Goal: Task Accomplishment & Management: Complete application form

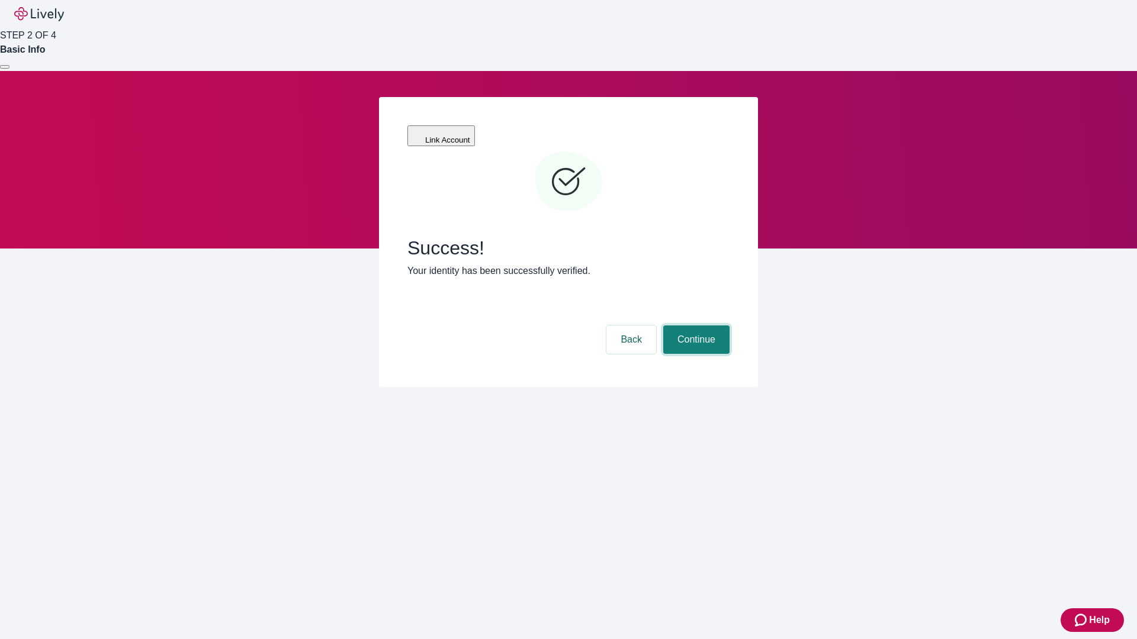
click at [694, 326] on button "Continue" at bounding box center [696, 340] width 66 height 28
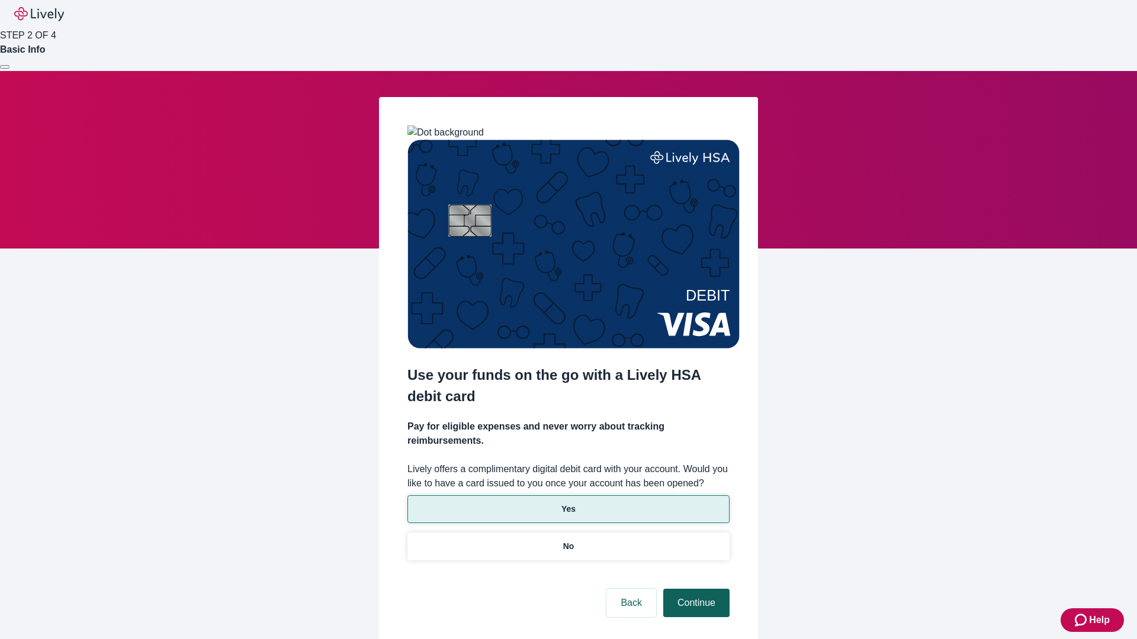
click at [568, 503] on p "Yes" at bounding box center [568, 509] width 14 height 12
click at [694, 589] on button "Continue" at bounding box center [696, 603] width 66 height 28
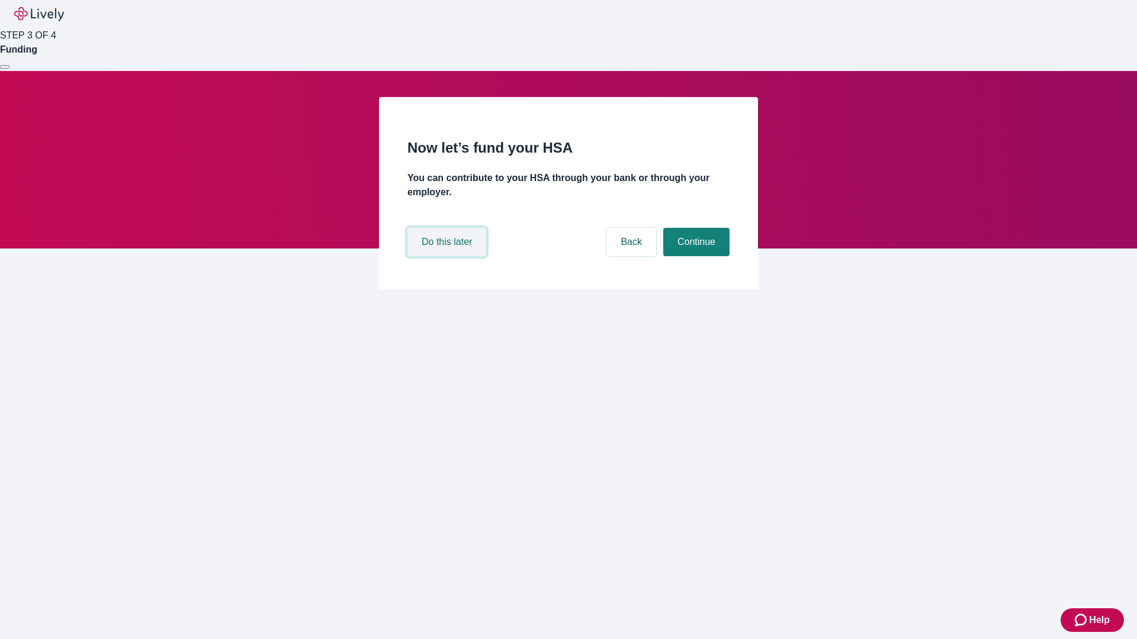
click at [448, 256] on button "Do this later" at bounding box center [446, 242] width 79 height 28
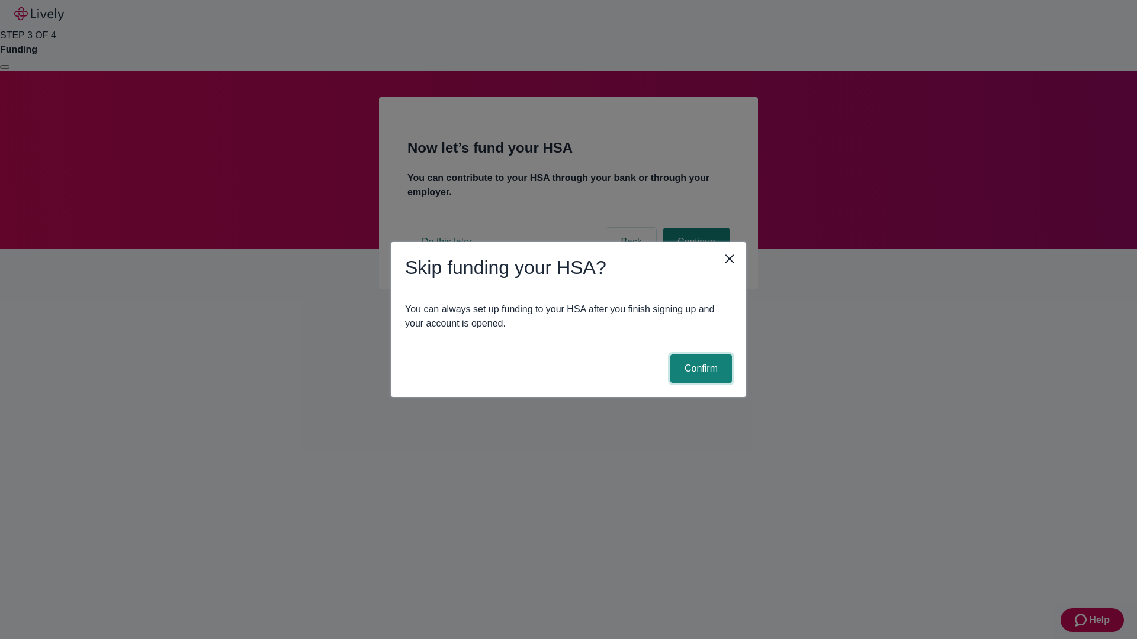
click at [699, 369] on button "Confirm" at bounding box center [701, 369] width 62 height 28
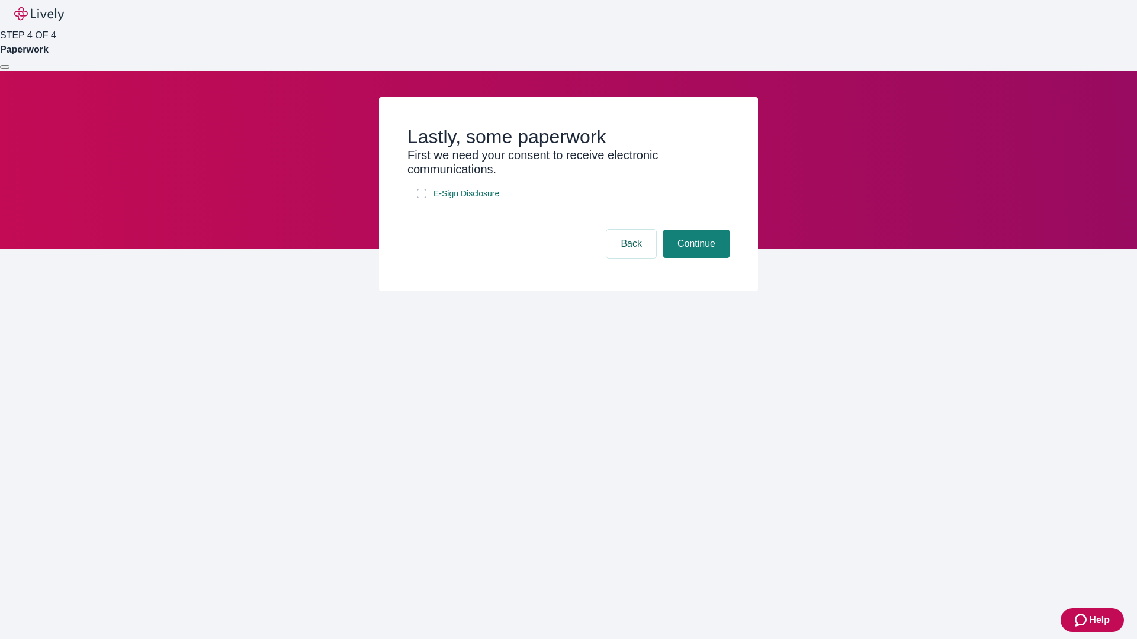
click at [422, 198] on input "E-Sign Disclosure" at bounding box center [421, 193] width 9 height 9
checkbox input "true"
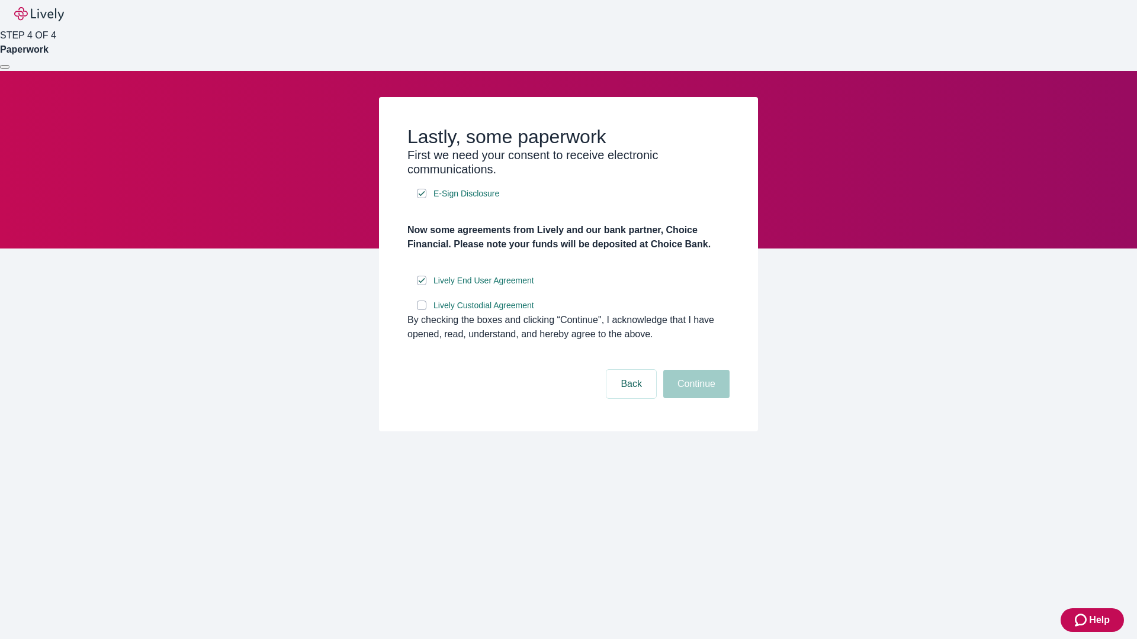
click at [422, 310] on input "Lively Custodial Agreement" at bounding box center [421, 305] width 9 height 9
checkbox input "true"
click at [694, 398] on button "Continue" at bounding box center [696, 384] width 66 height 28
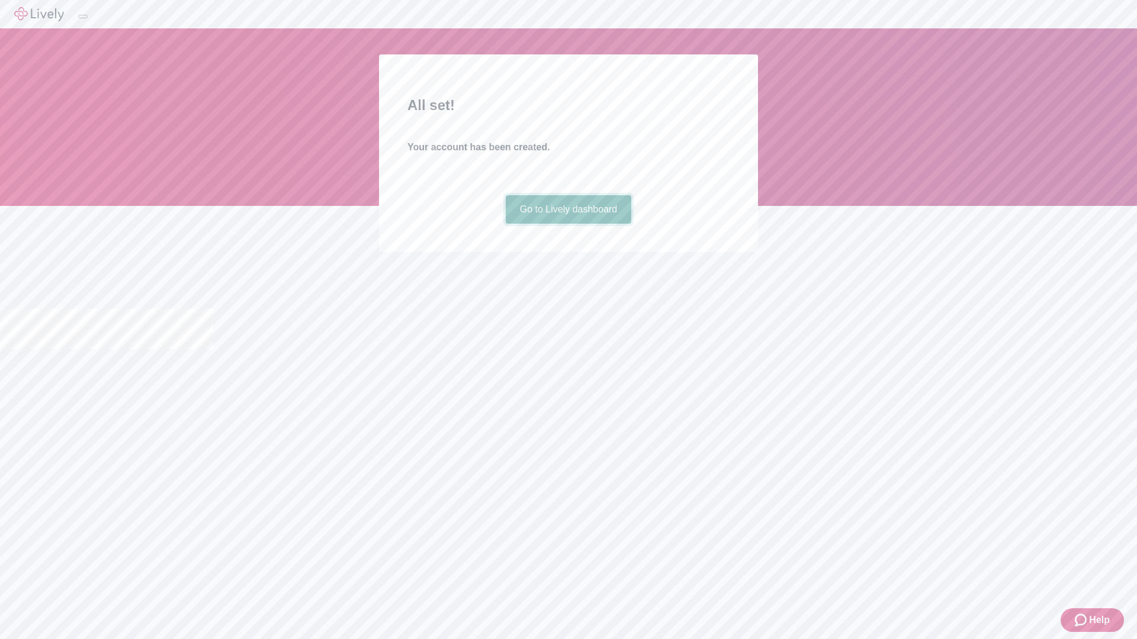
click at [568, 224] on link "Go to Lively dashboard" at bounding box center [569, 209] width 126 height 28
